Goal: Navigation & Orientation: Find specific page/section

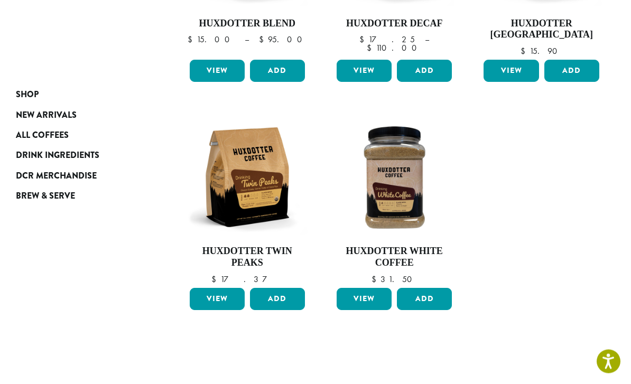
scroll to position [295, 0]
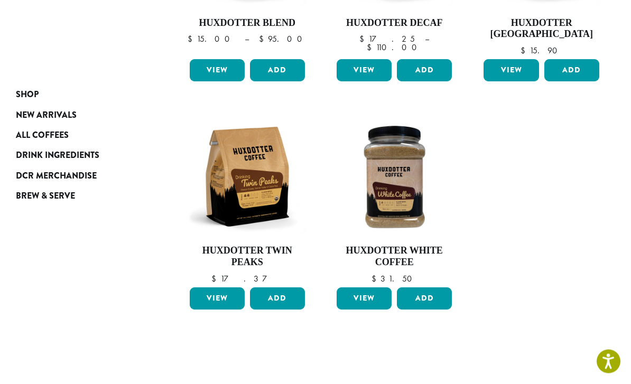
click at [30, 159] on span "Drink Ingredients" at bounding box center [57, 155] width 83 height 13
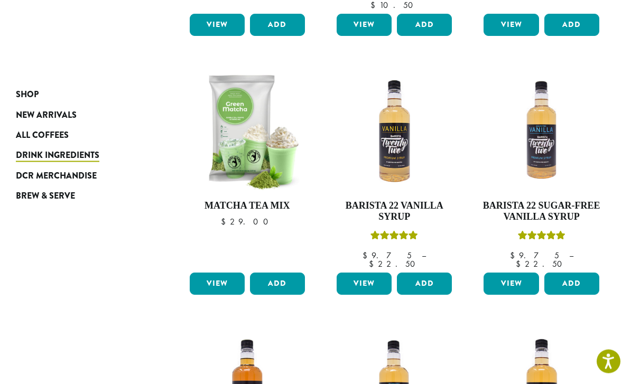
scroll to position [580, 0]
click at [221, 164] on img at bounding box center [246, 131] width 120 height 120
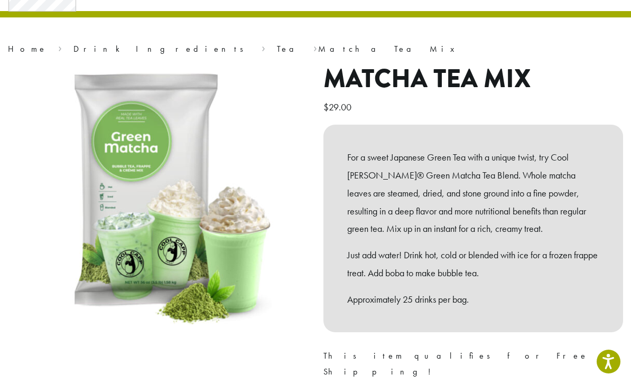
scroll to position [117, 0]
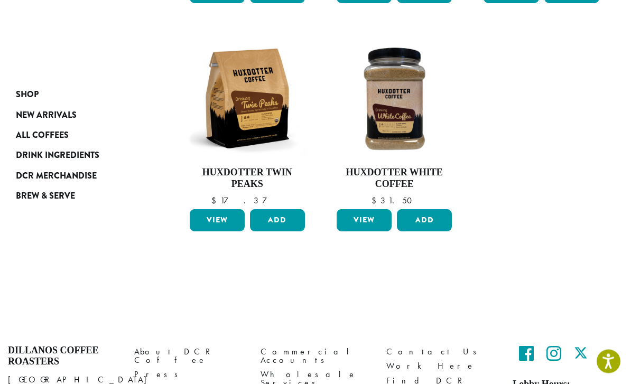
scroll to position [426, 0]
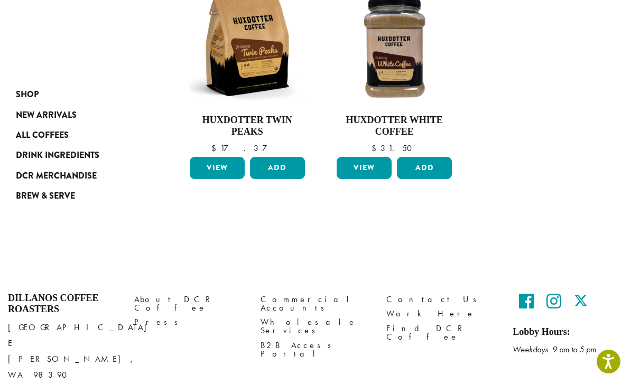
click at [34, 158] on span "Drink Ingredients" at bounding box center [57, 155] width 83 height 13
